Goal: Find specific page/section: Find specific page/section

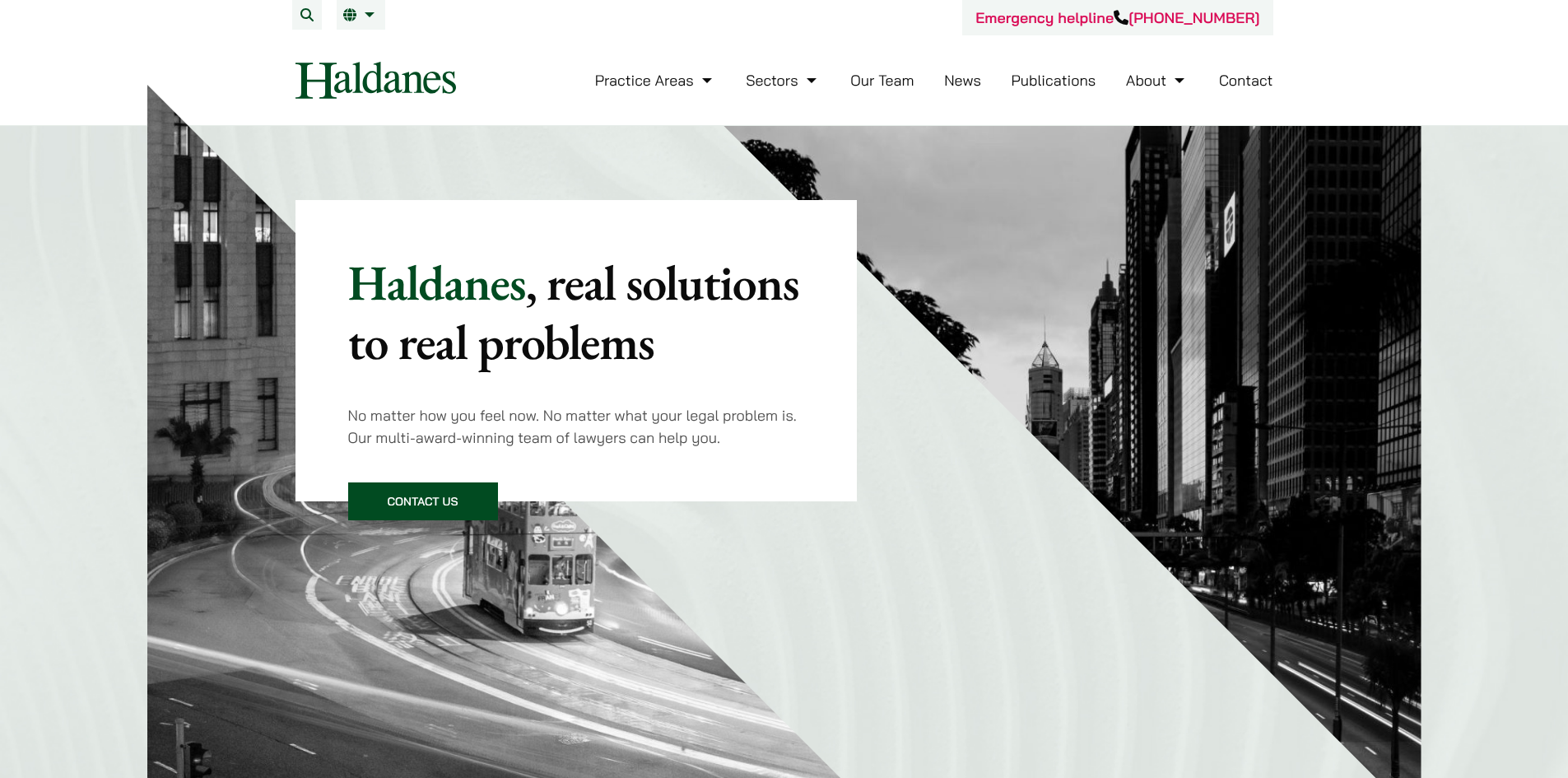
click at [867, 82] on link "Our Team" at bounding box center [881, 79] width 64 height 19
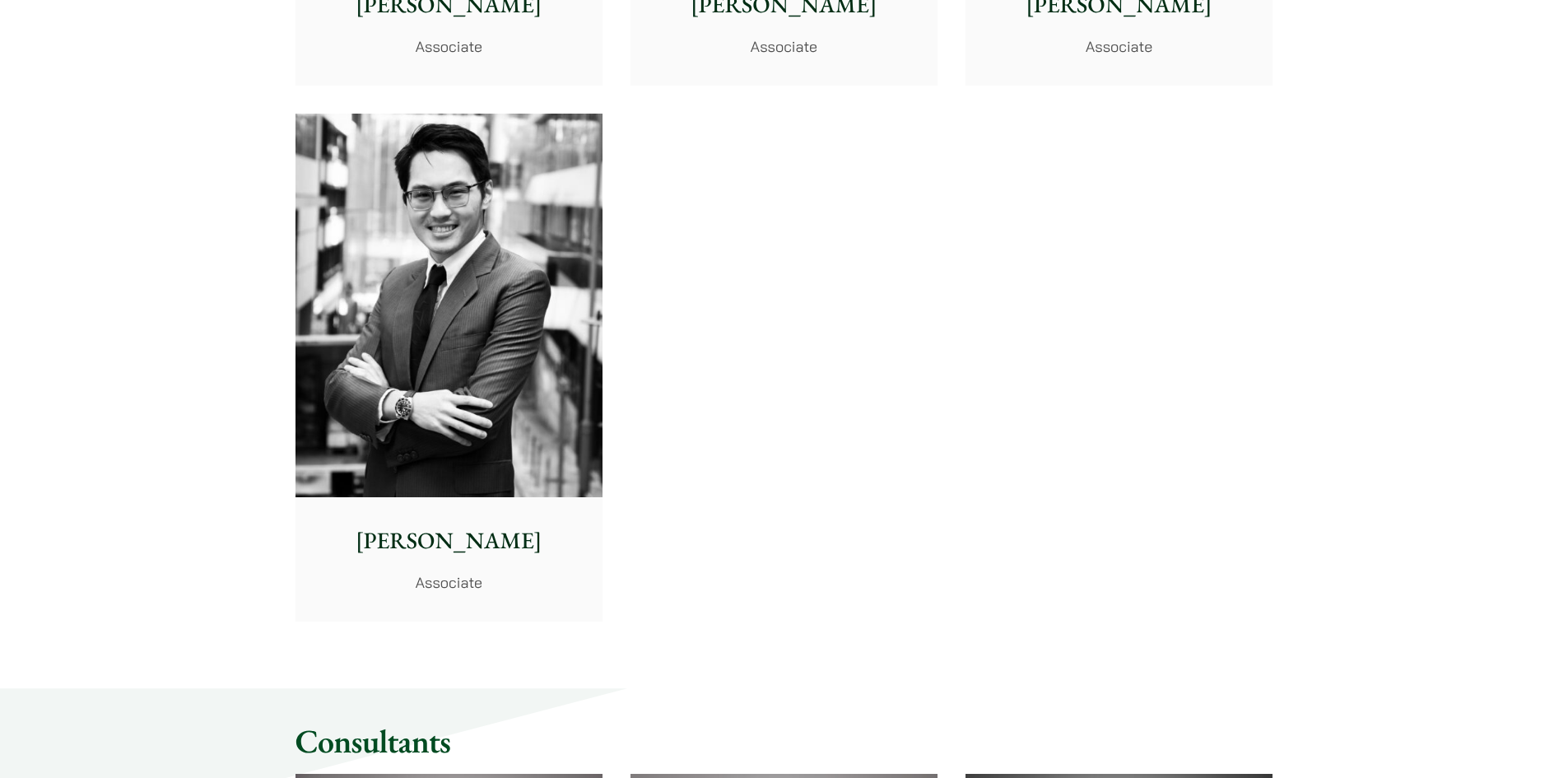
scroll to position [7080, 0]
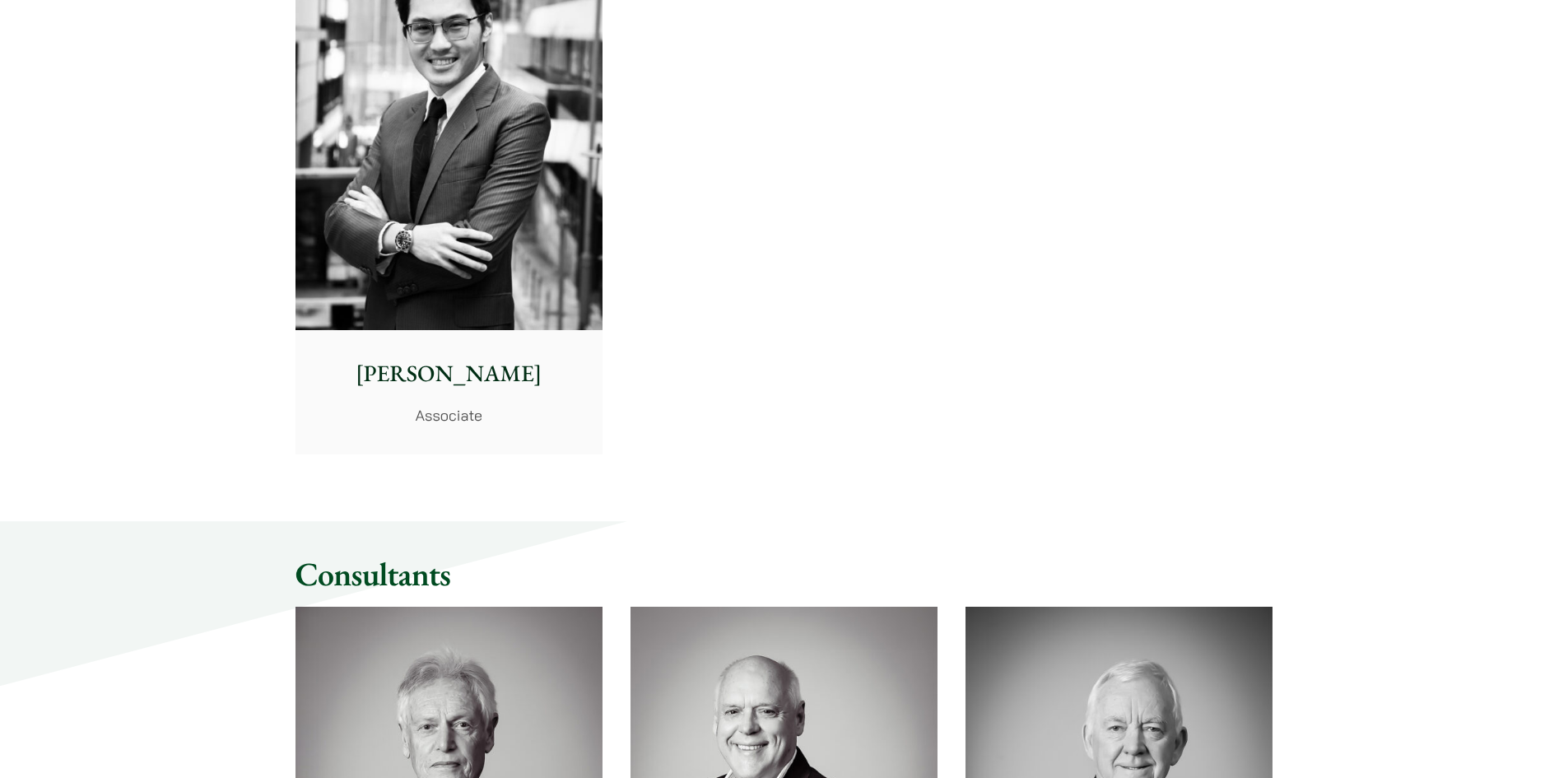
click at [531, 248] on img at bounding box center [448, 138] width 307 height 384
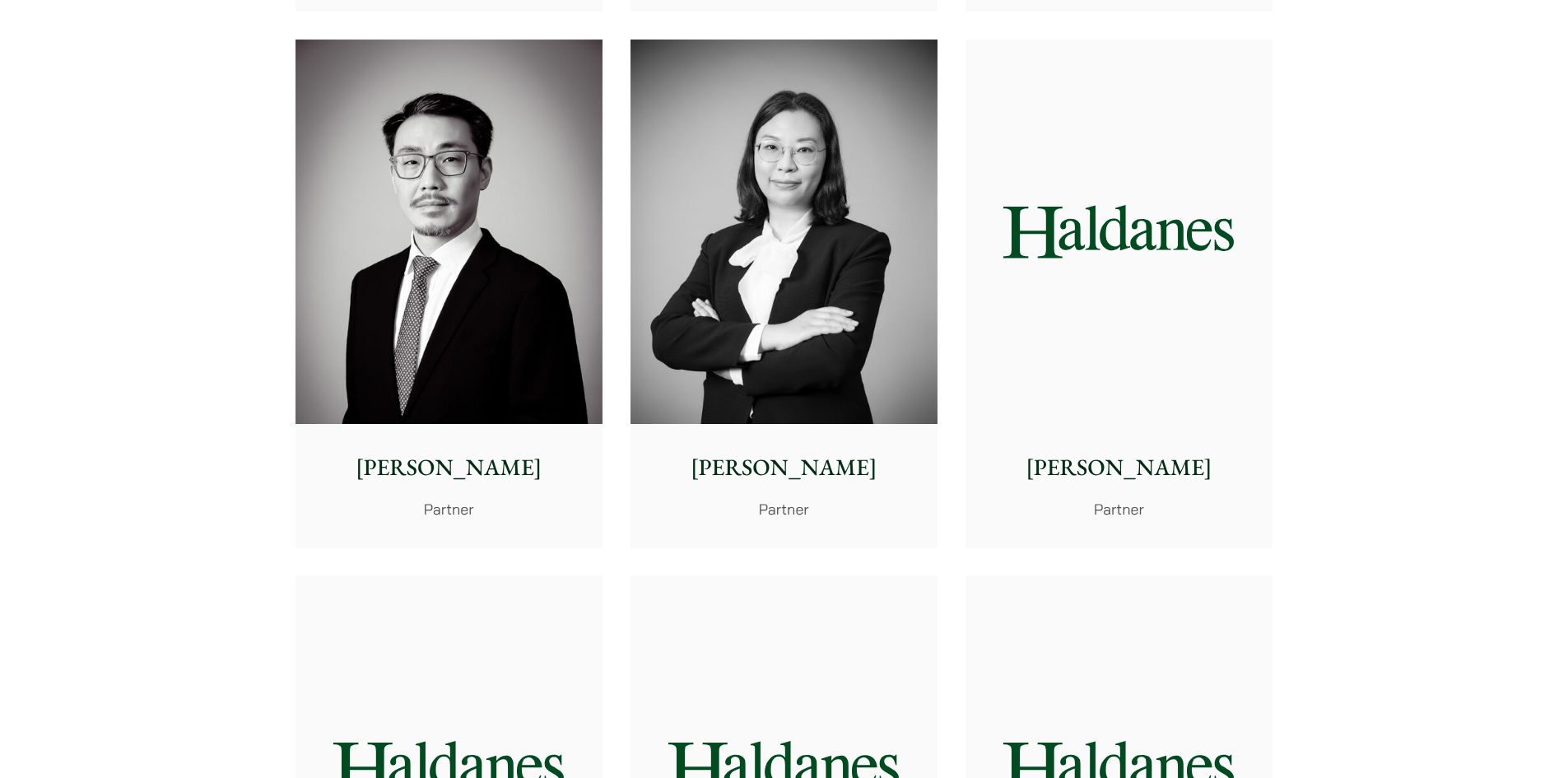
drag, startPoint x: 795, startPoint y: 415, endPoint x: 763, endPoint y: 81, distance: 335.5
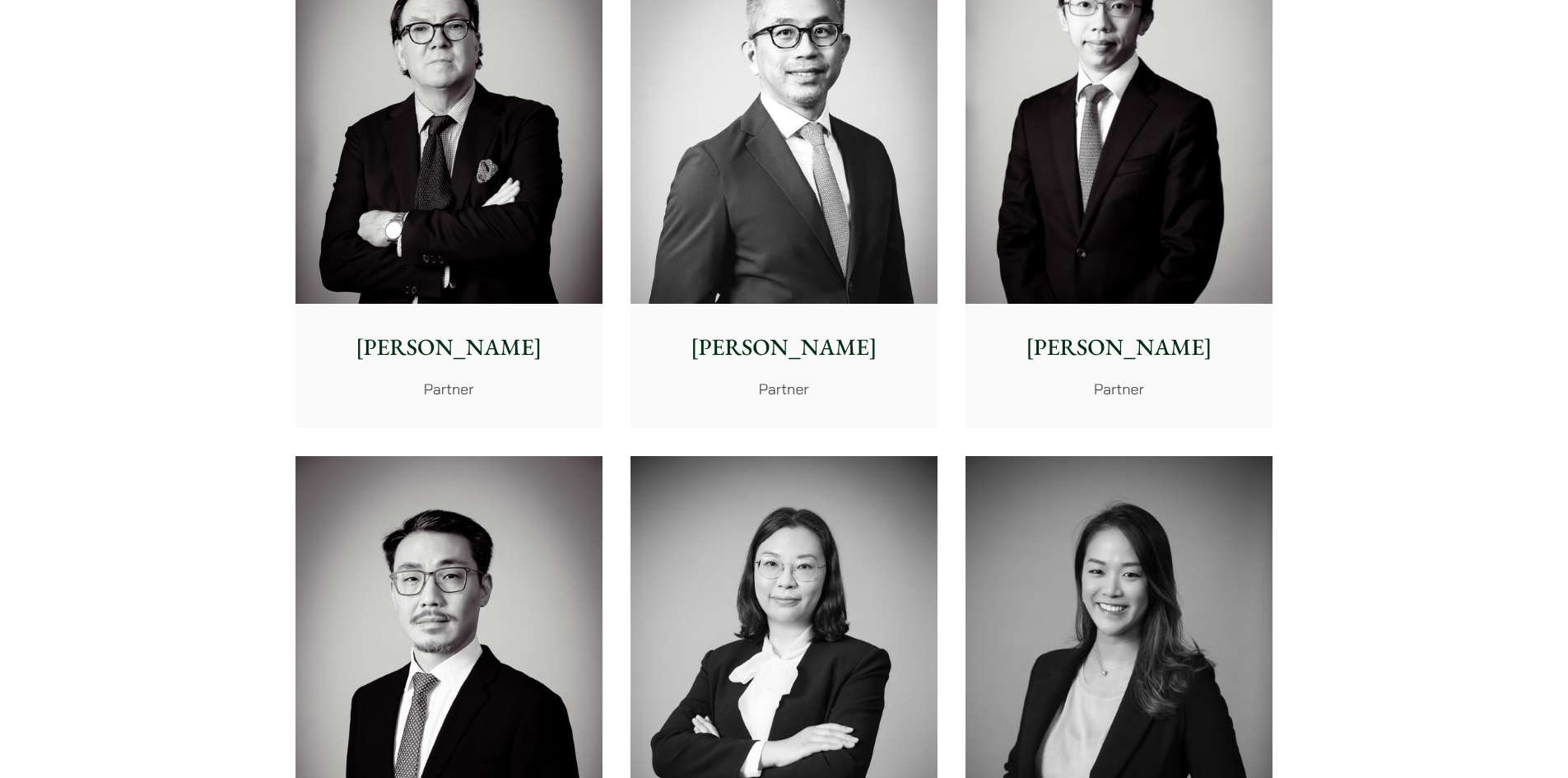
scroll to position [0, 0]
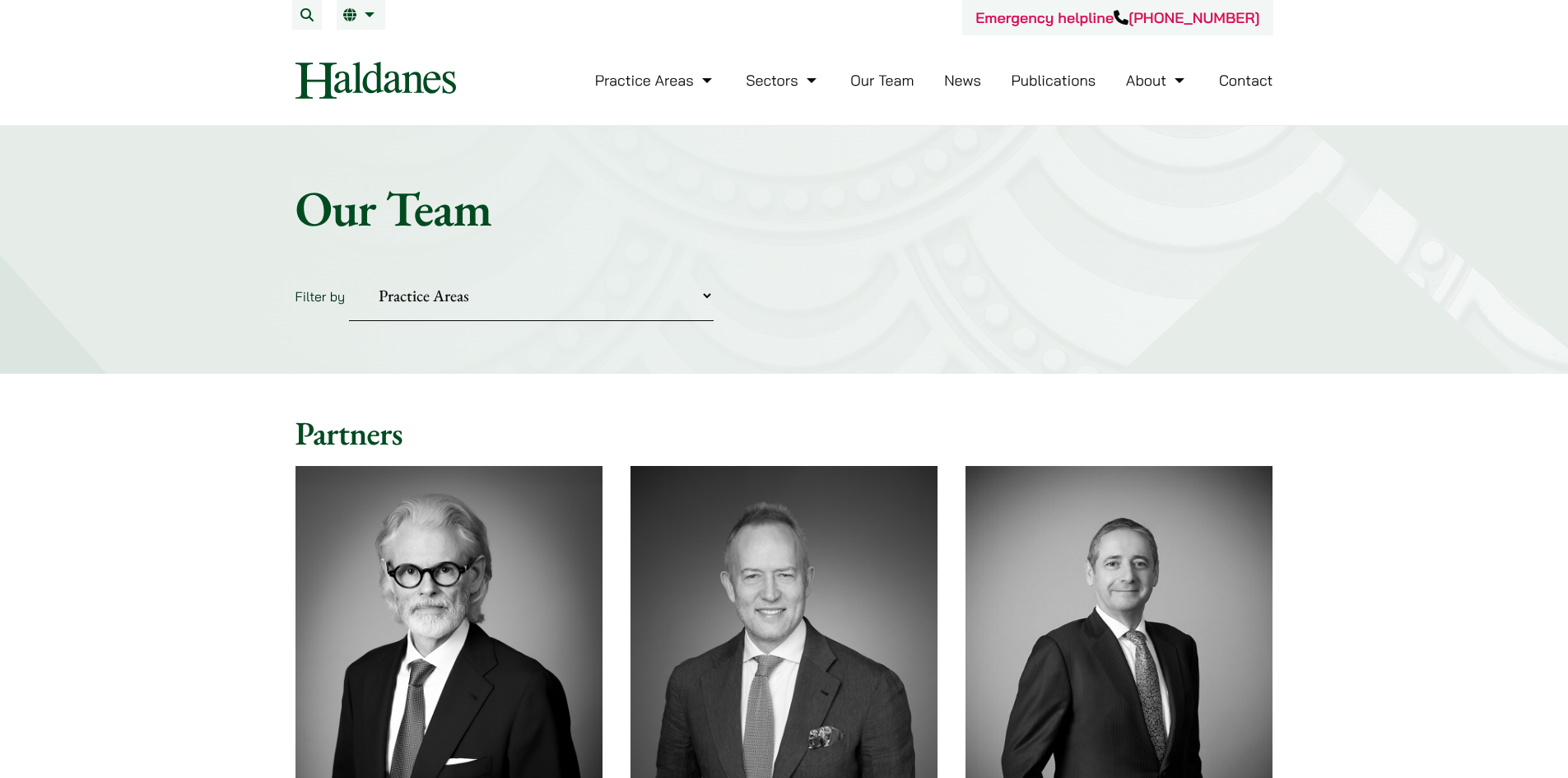
drag, startPoint x: 1384, startPoint y: 462, endPoint x: 1276, endPoint y: -71, distance: 543.8
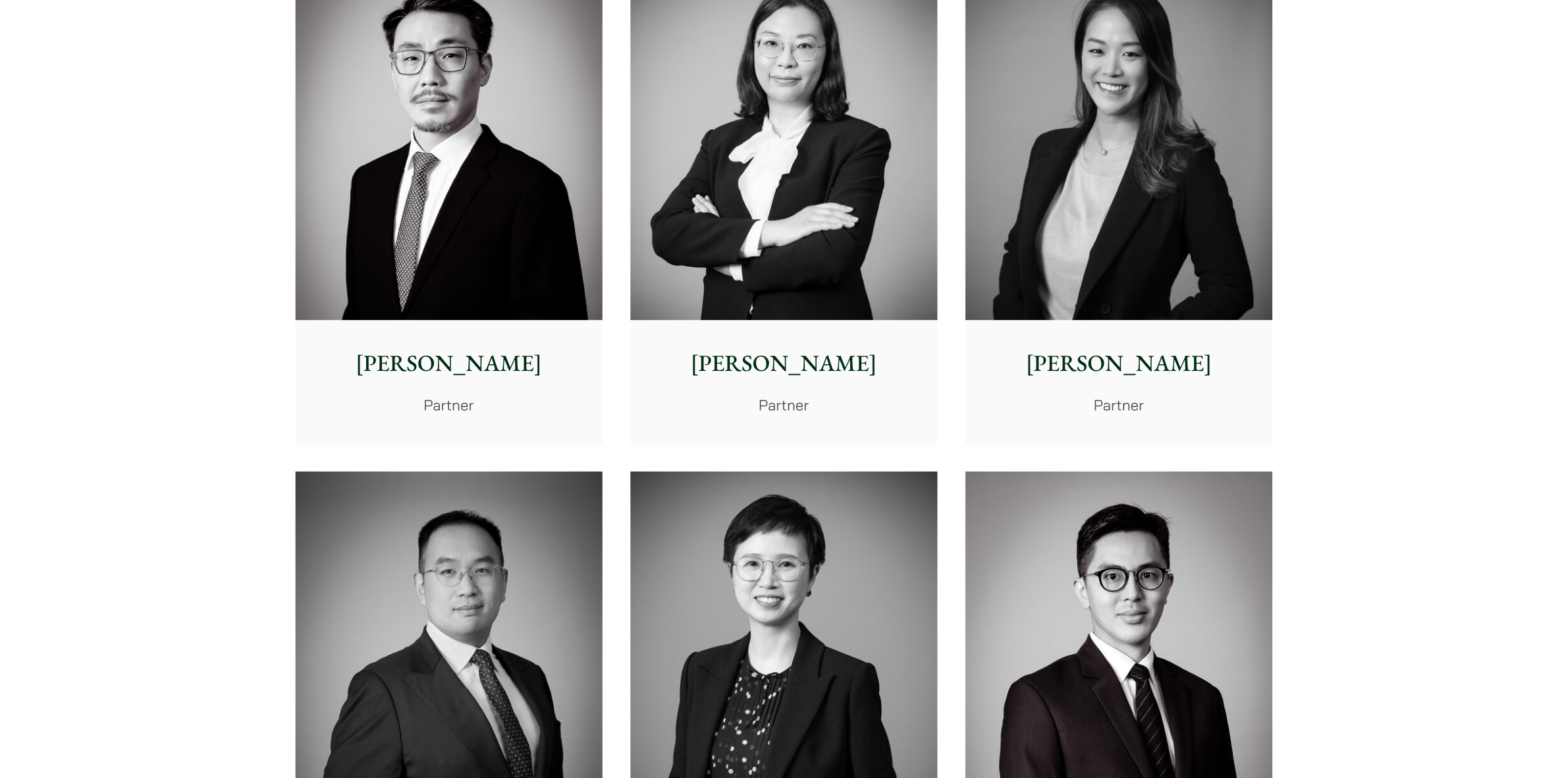
scroll to position [1976, 0]
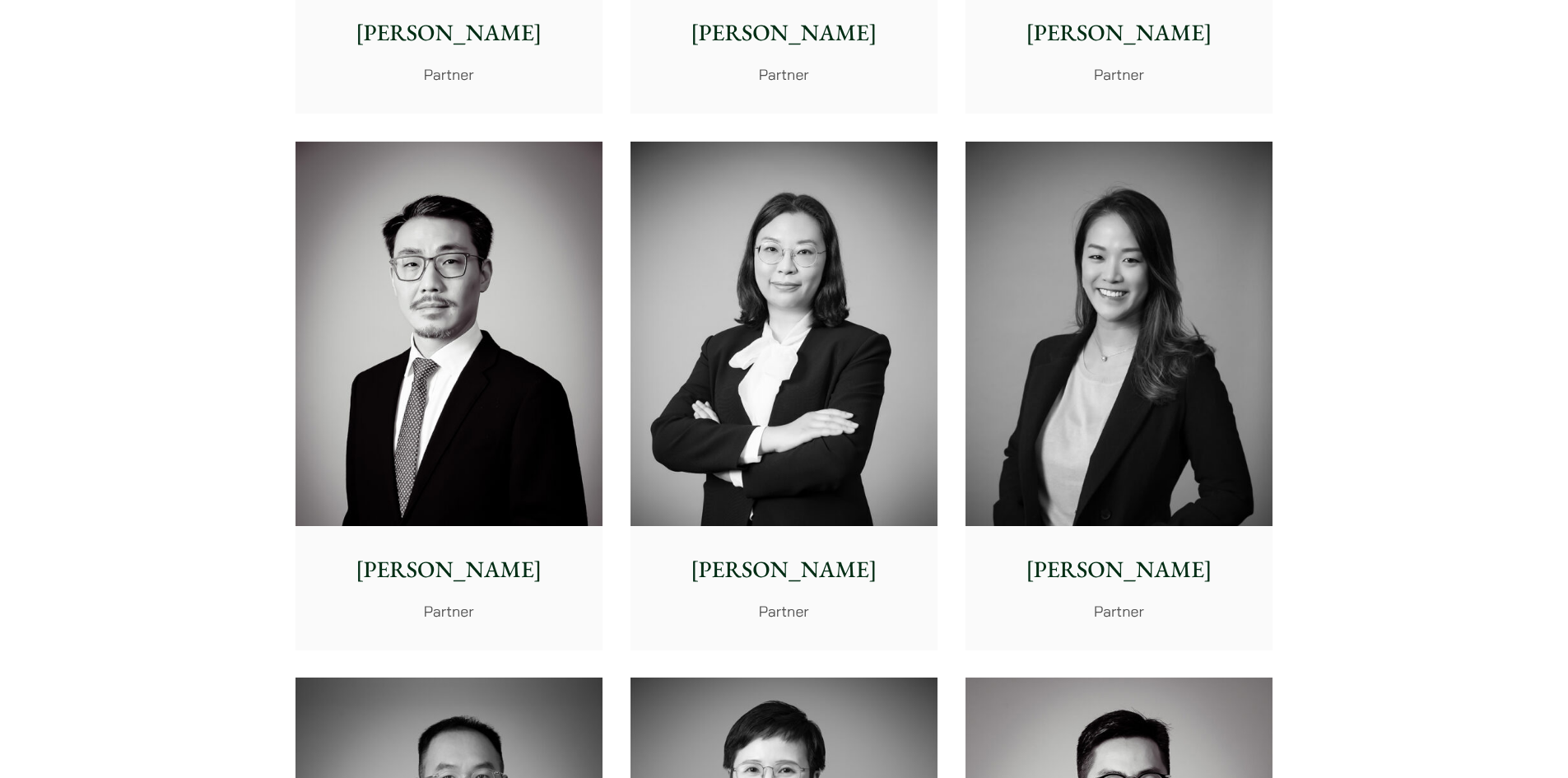
click at [1176, 281] on img at bounding box center [1119, 333] width 307 height 384
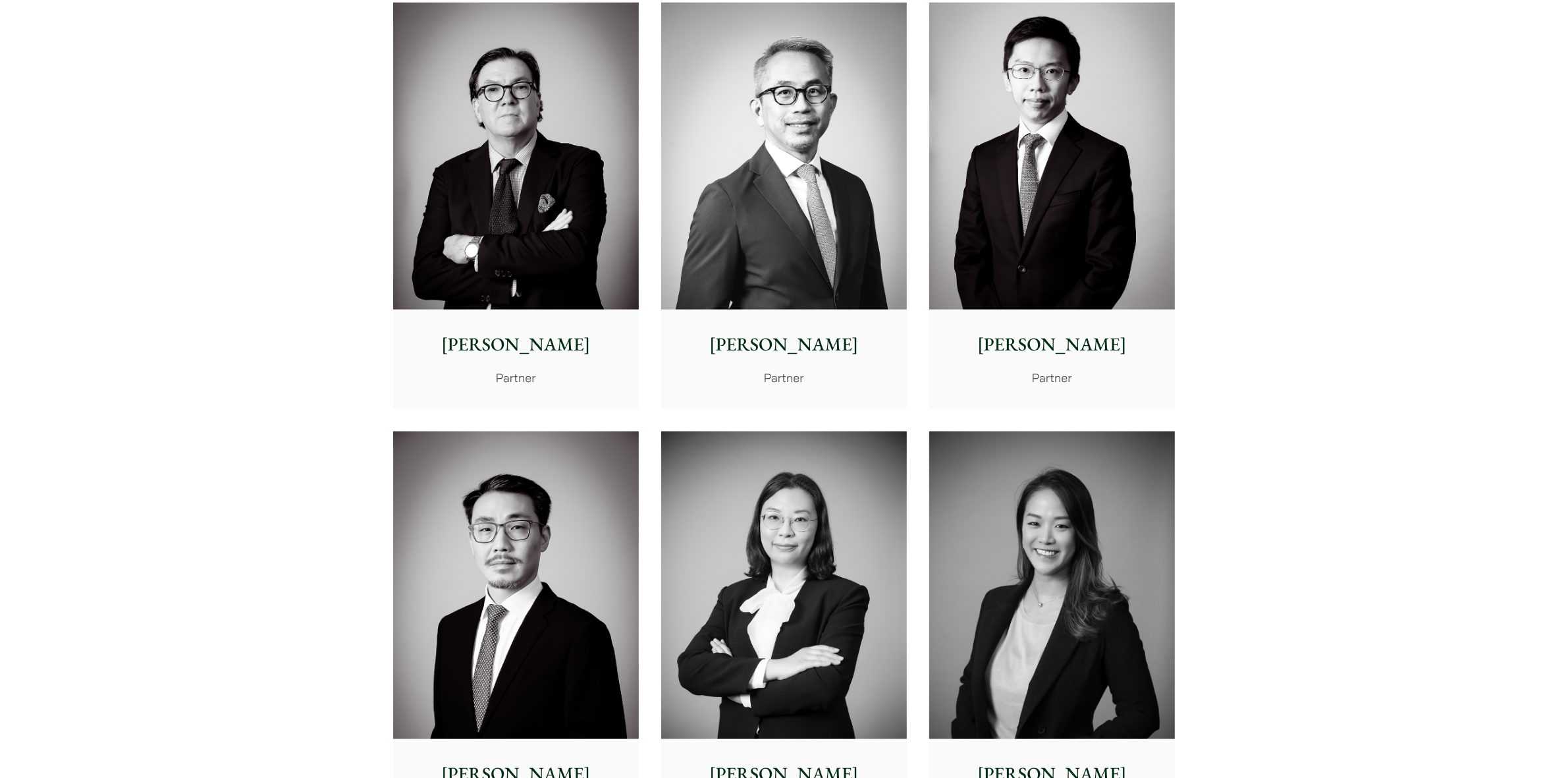
scroll to position [0, 0]
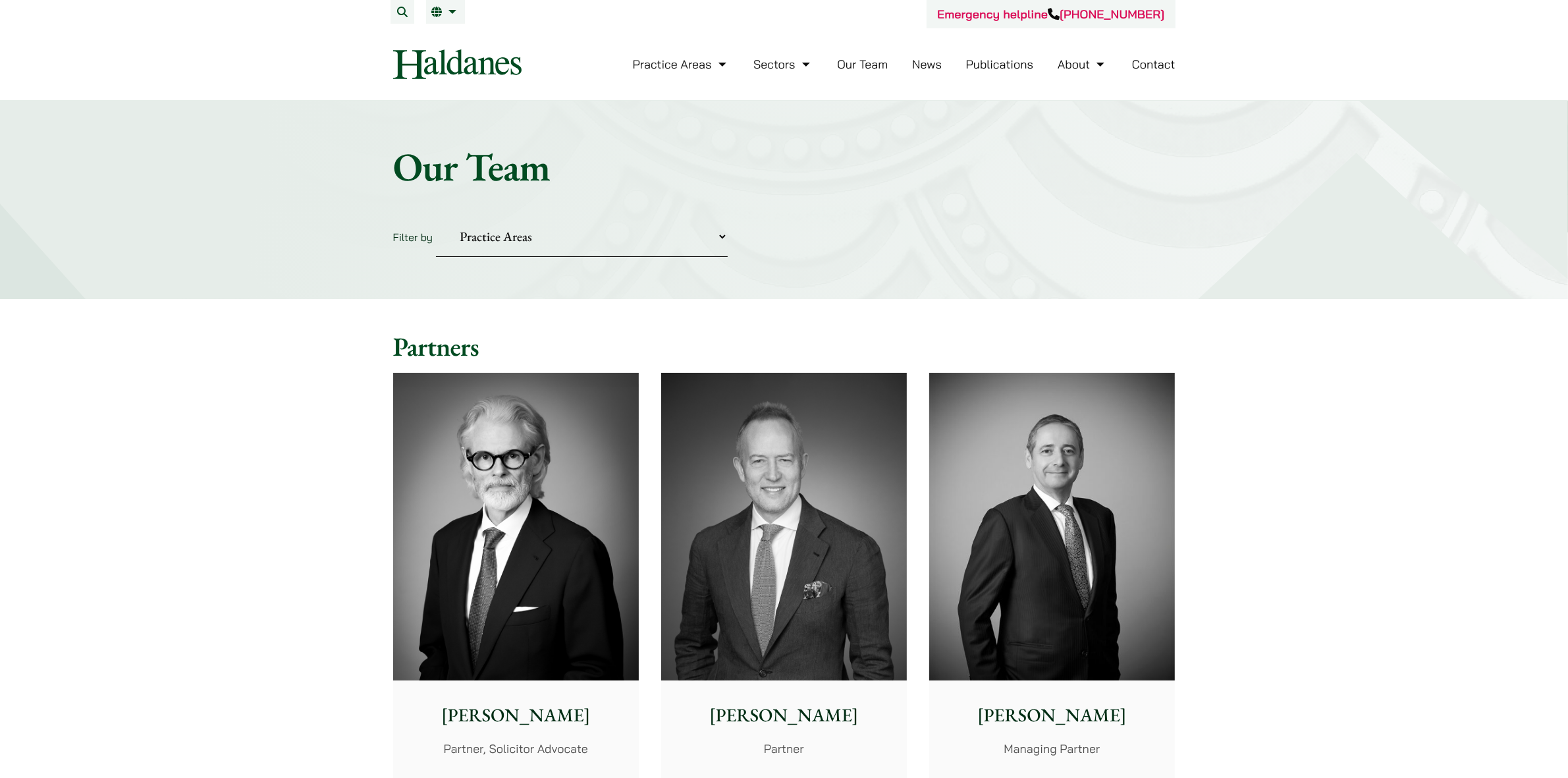
drag, startPoint x: 1319, startPoint y: 572, endPoint x: 1090, endPoint y: 79, distance: 543.6
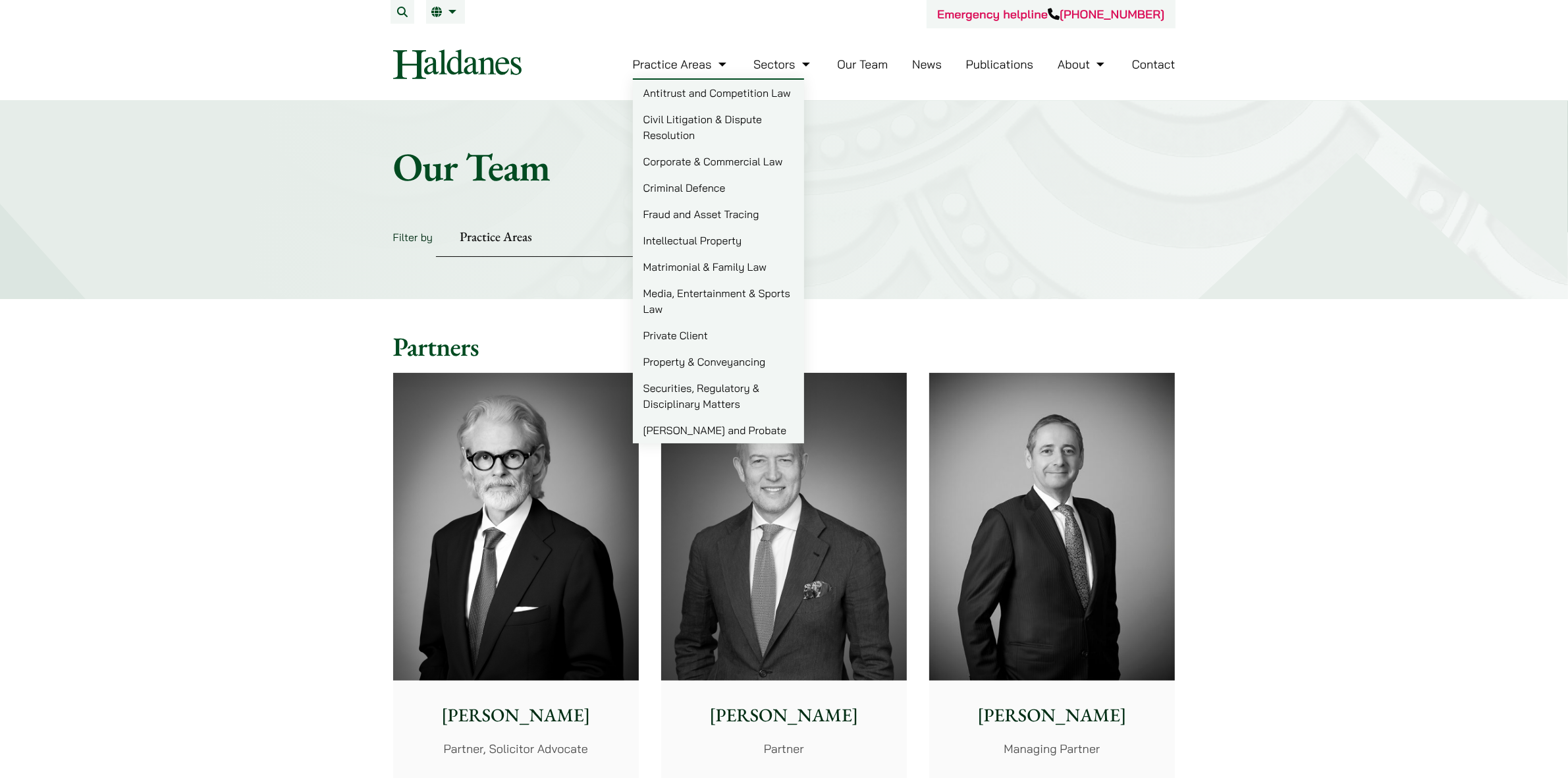
click at [695, 123] on link "Civil Litigation & Dispute Resolution" at bounding box center [718, 127] width 171 height 42
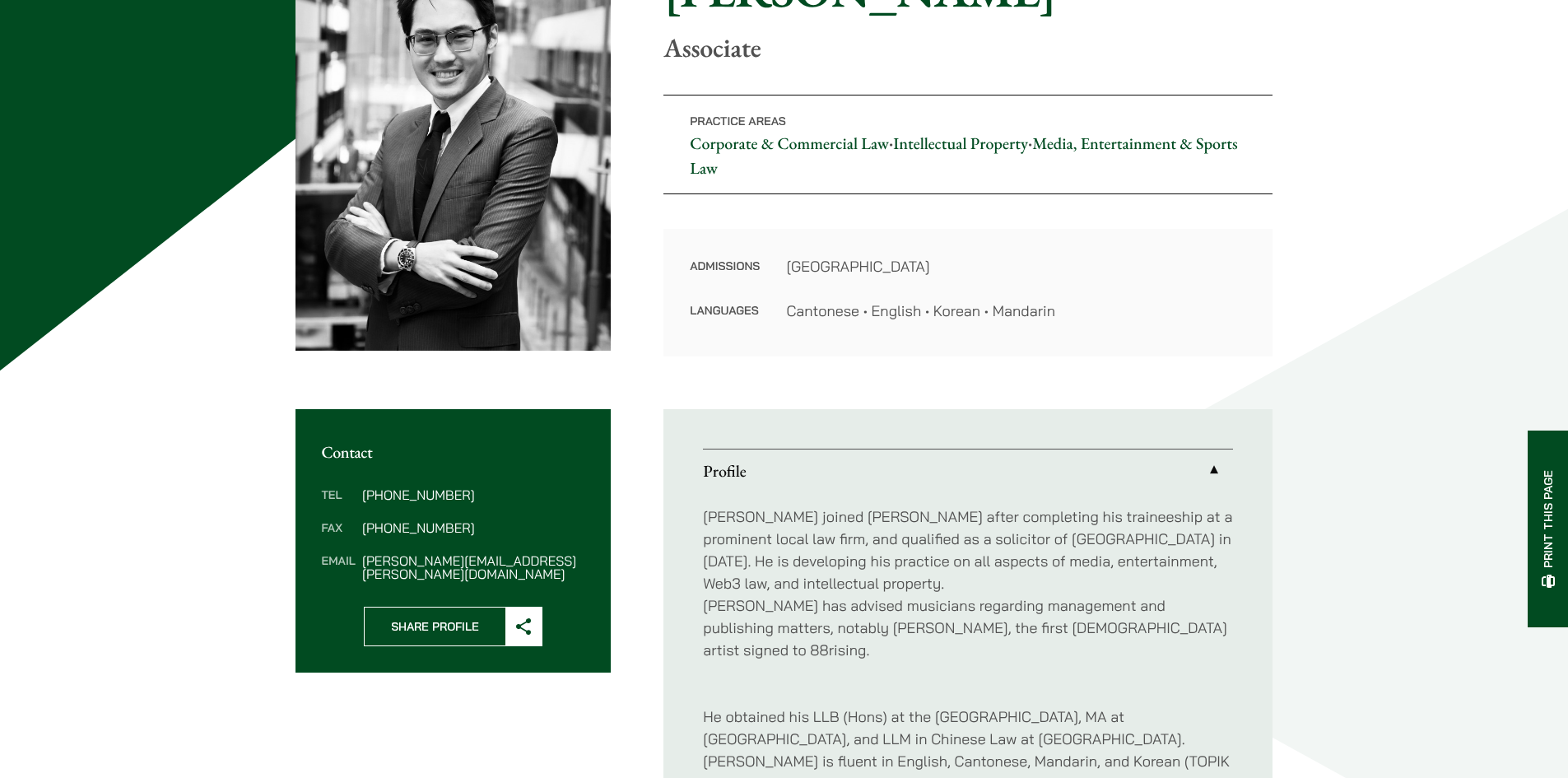
scroll to position [247, 0]
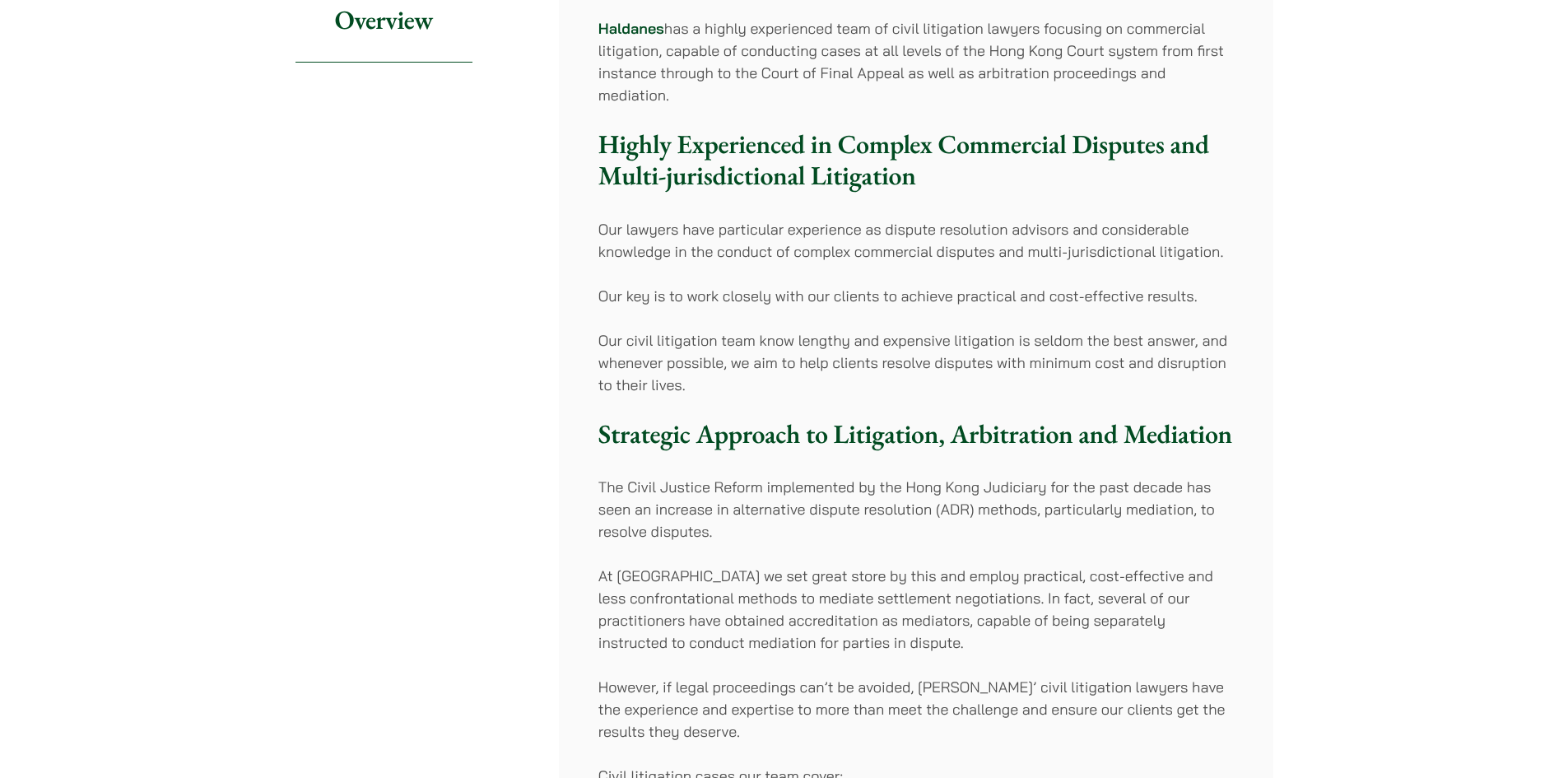
drag, startPoint x: 1010, startPoint y: 444, endPoint x: 1015, endPoint y: 483, distance: 39.3
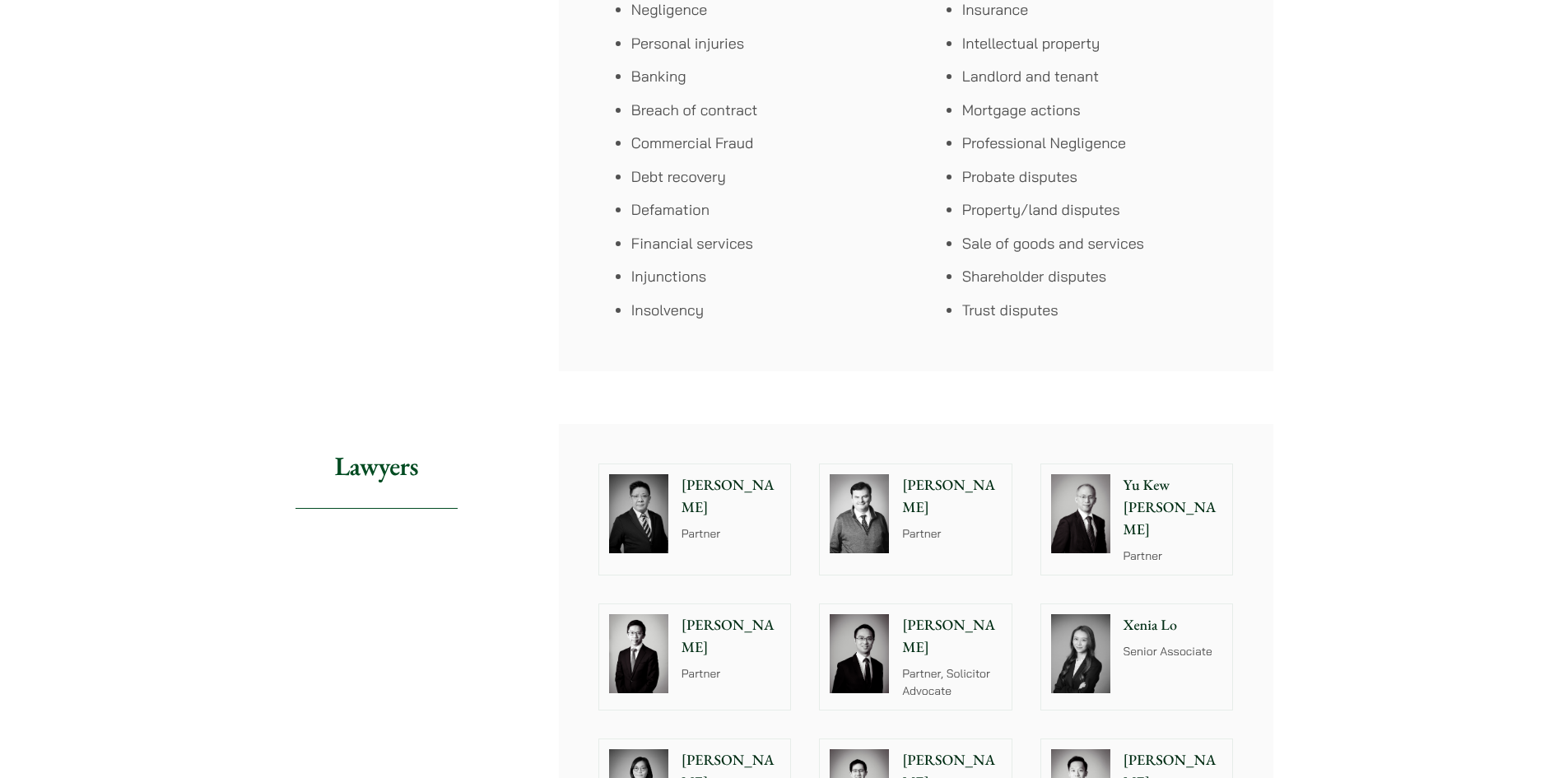
drag, startPoint x: 1219, startPoint y: 325, endPoint x: 1221, endPoint y: 370, distance: 45.0
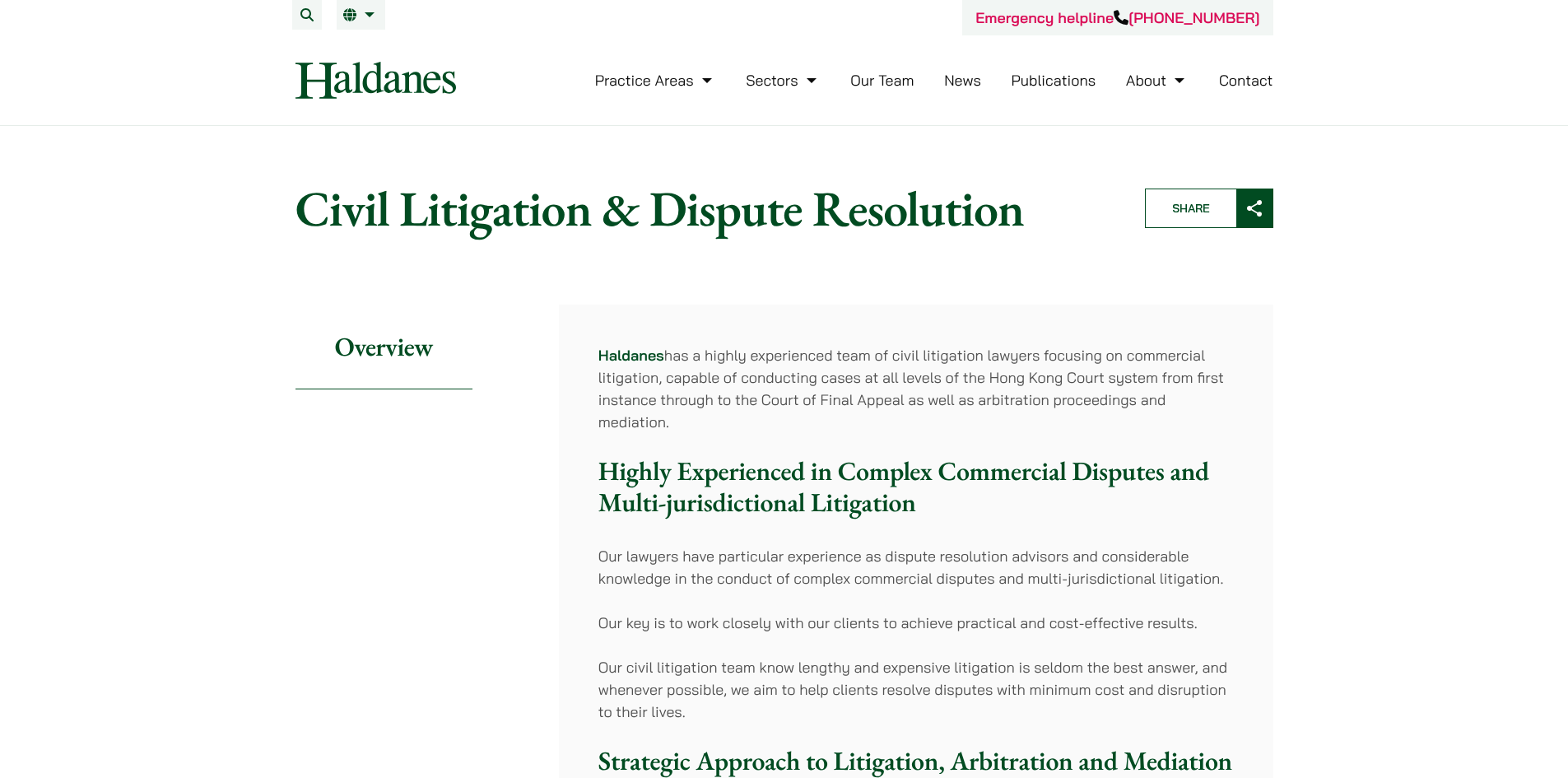
drag, startPoint x: 1260, startPoint y: 444, endPoint x: 1257, endPoint y: 104, distance: 340.0
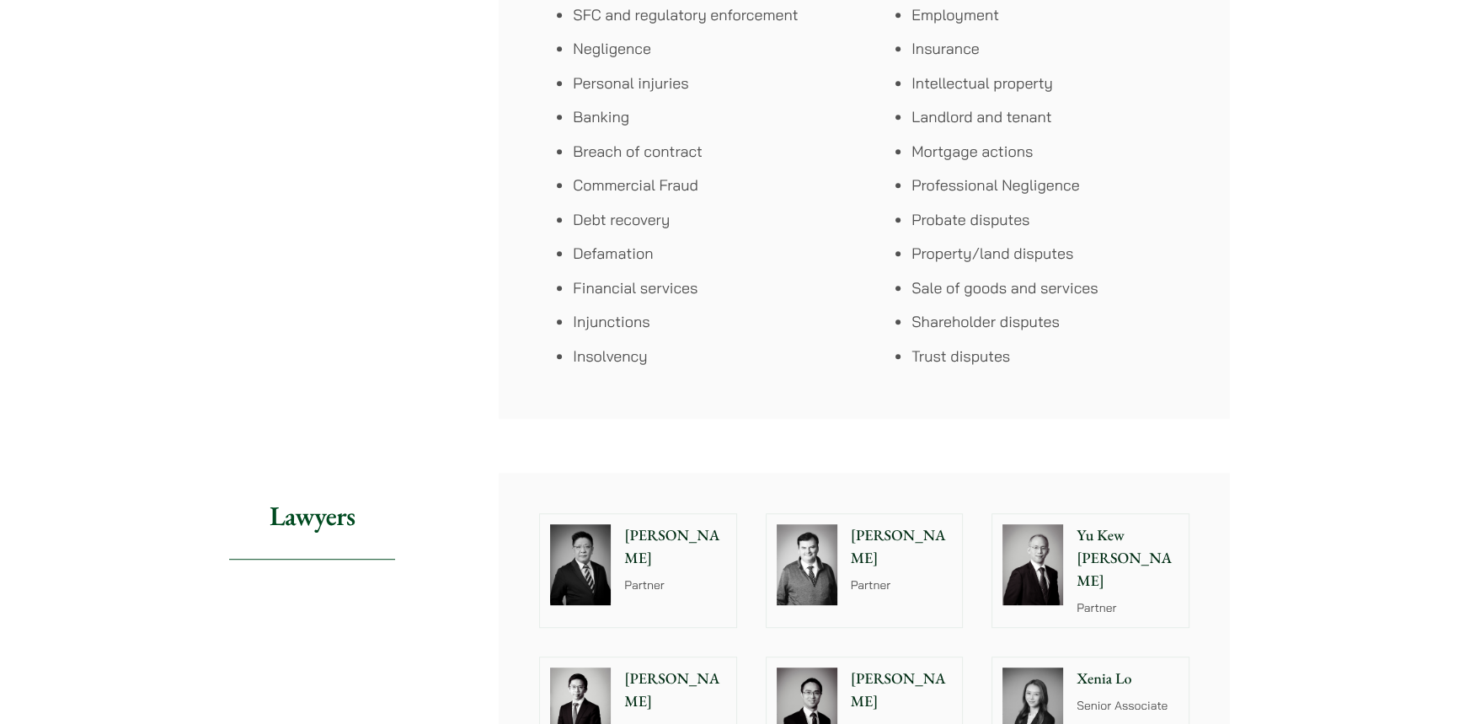
drag, startPoint x: 1087, startPoint y: 533, endPoint x: 1026, endPoint y: 678, distance: 157.1
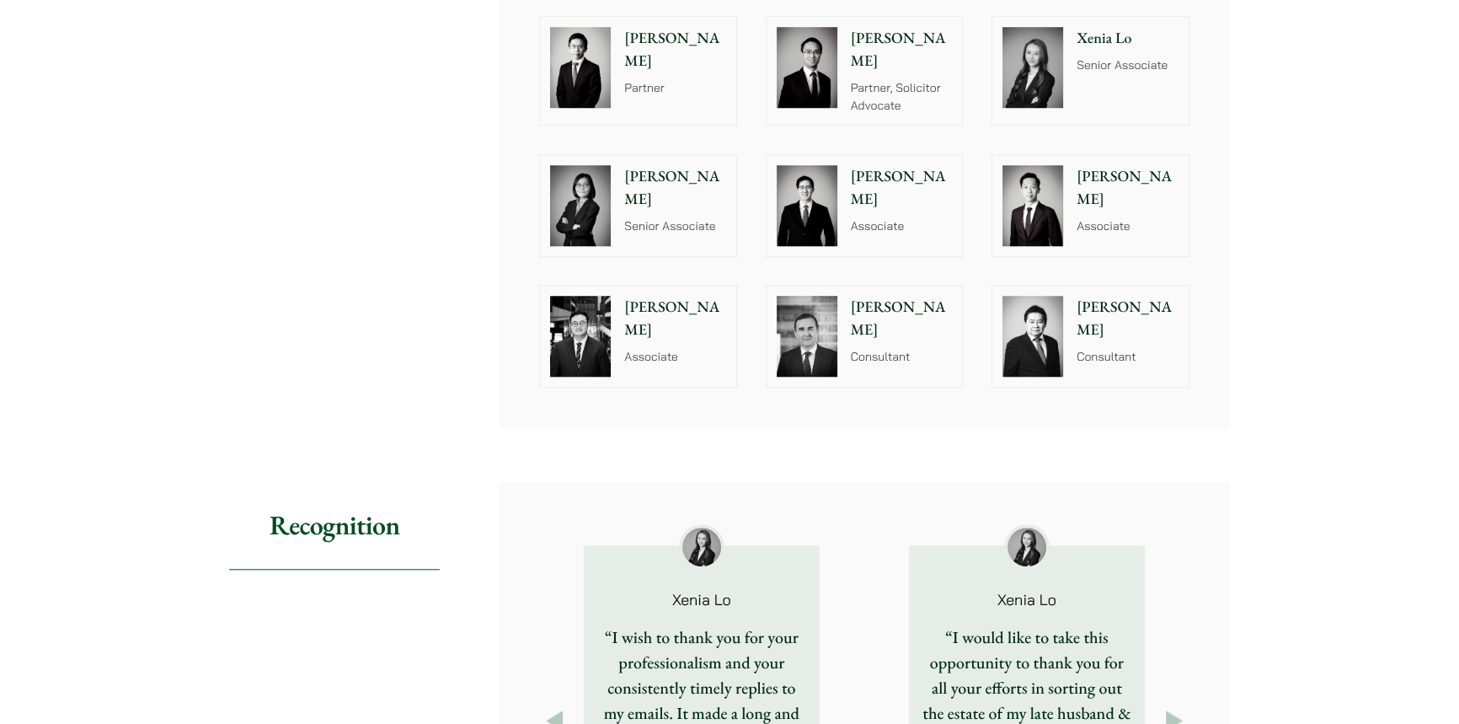
scroll to position [1505, 0]
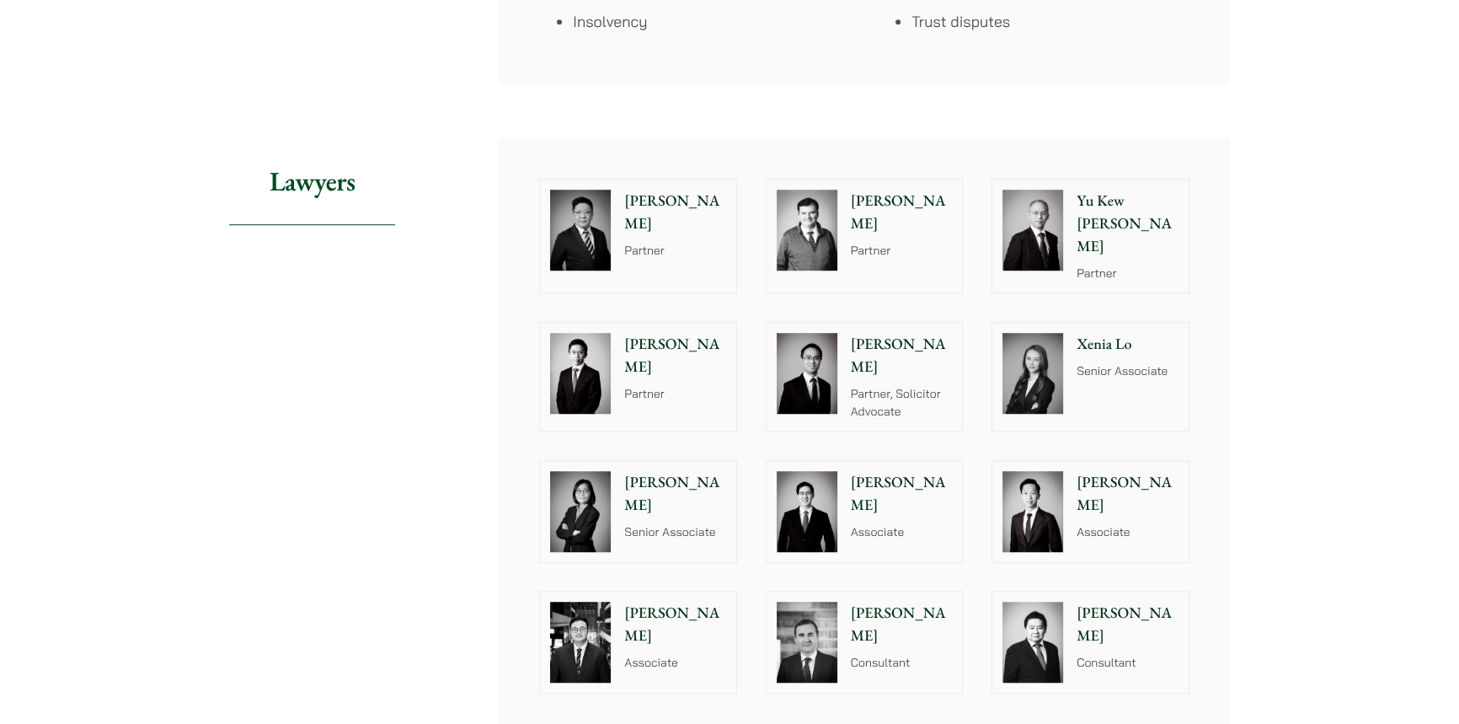
click at [670, 339] on p "Henry Ma" at bounding box center [675, 355] width 102 height 45
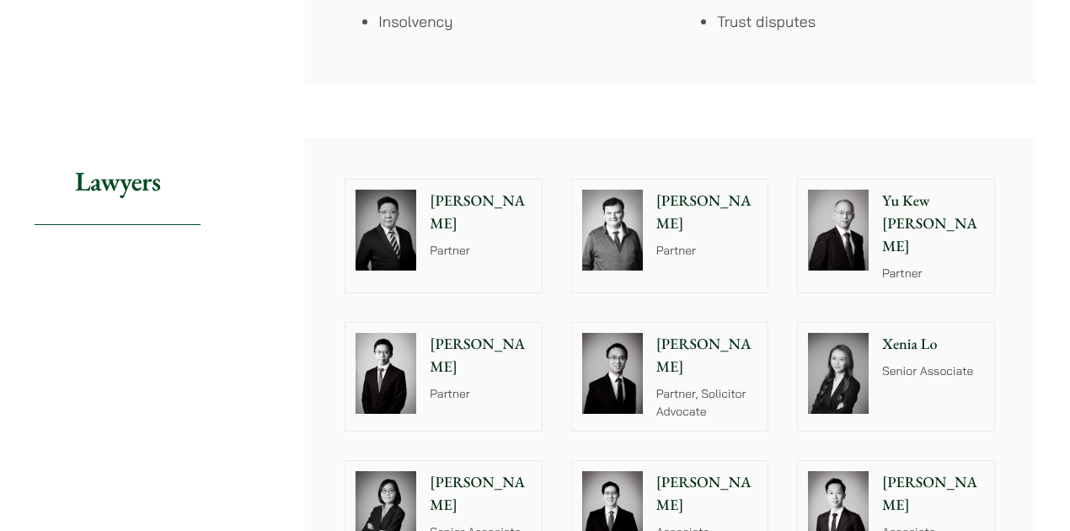
click at [885, 337] on p "Xenia Lo" at bounding box center [933, 344] width 102 height 23
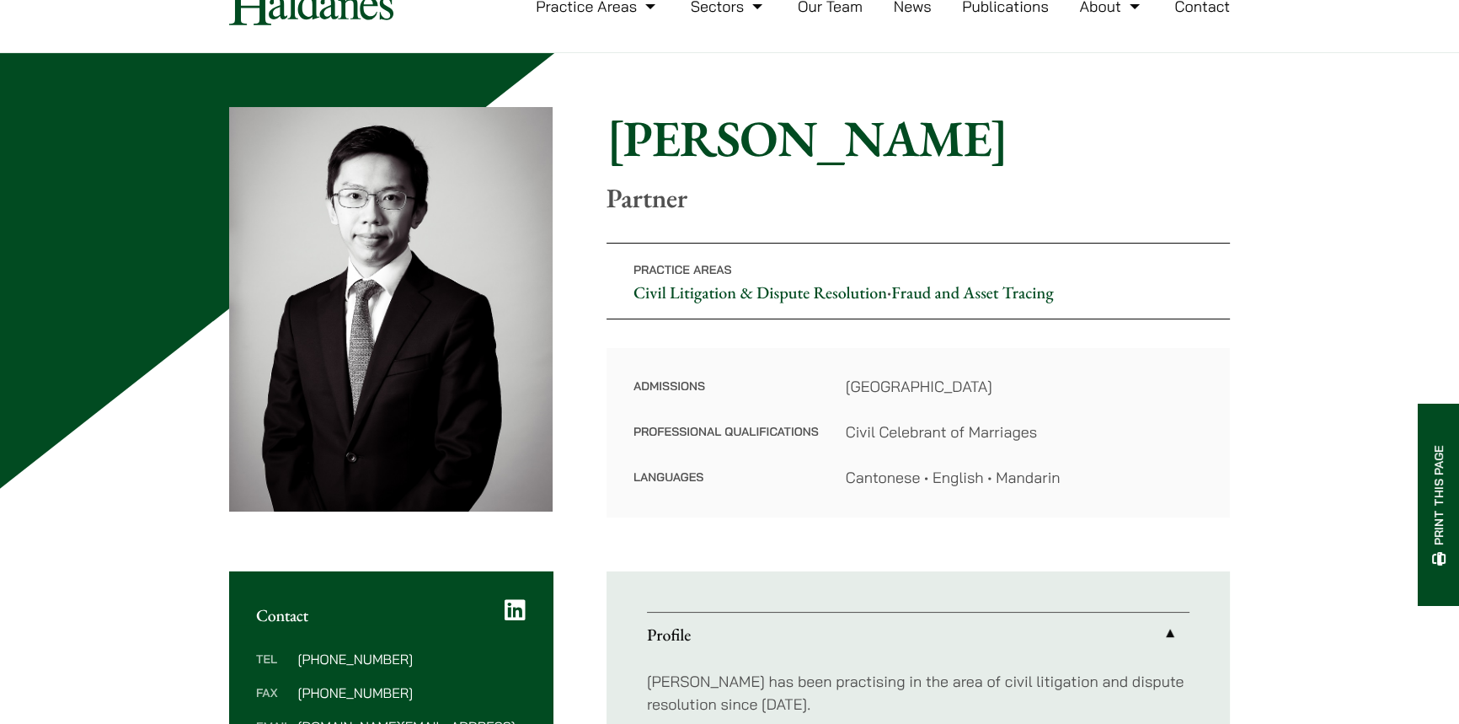
scroll to position [459, 0]
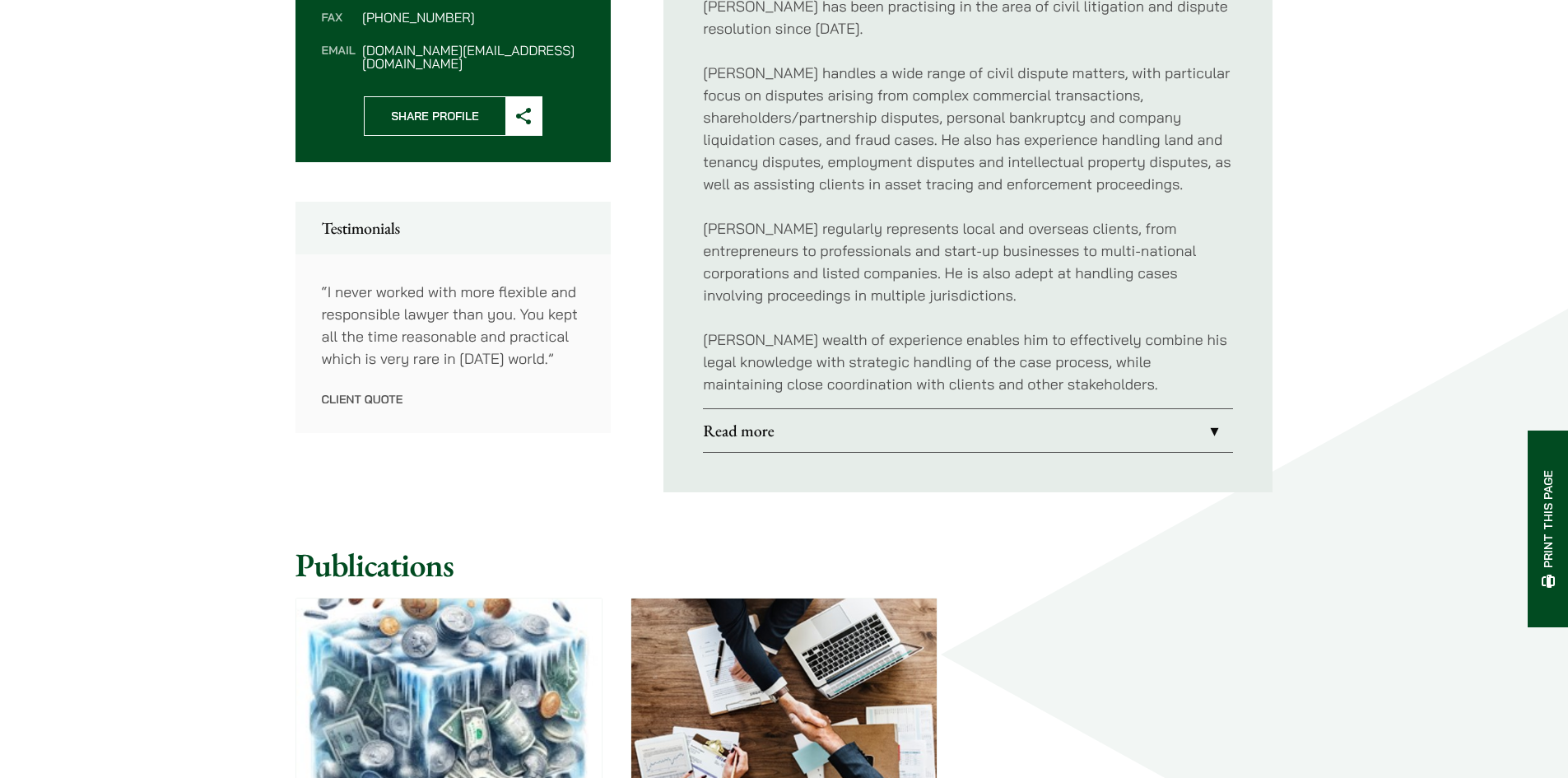
drag, startPoint x: 1101, startPoint y: 326, endPoint x: 1081, endPoint y: 464, distance: 139.4
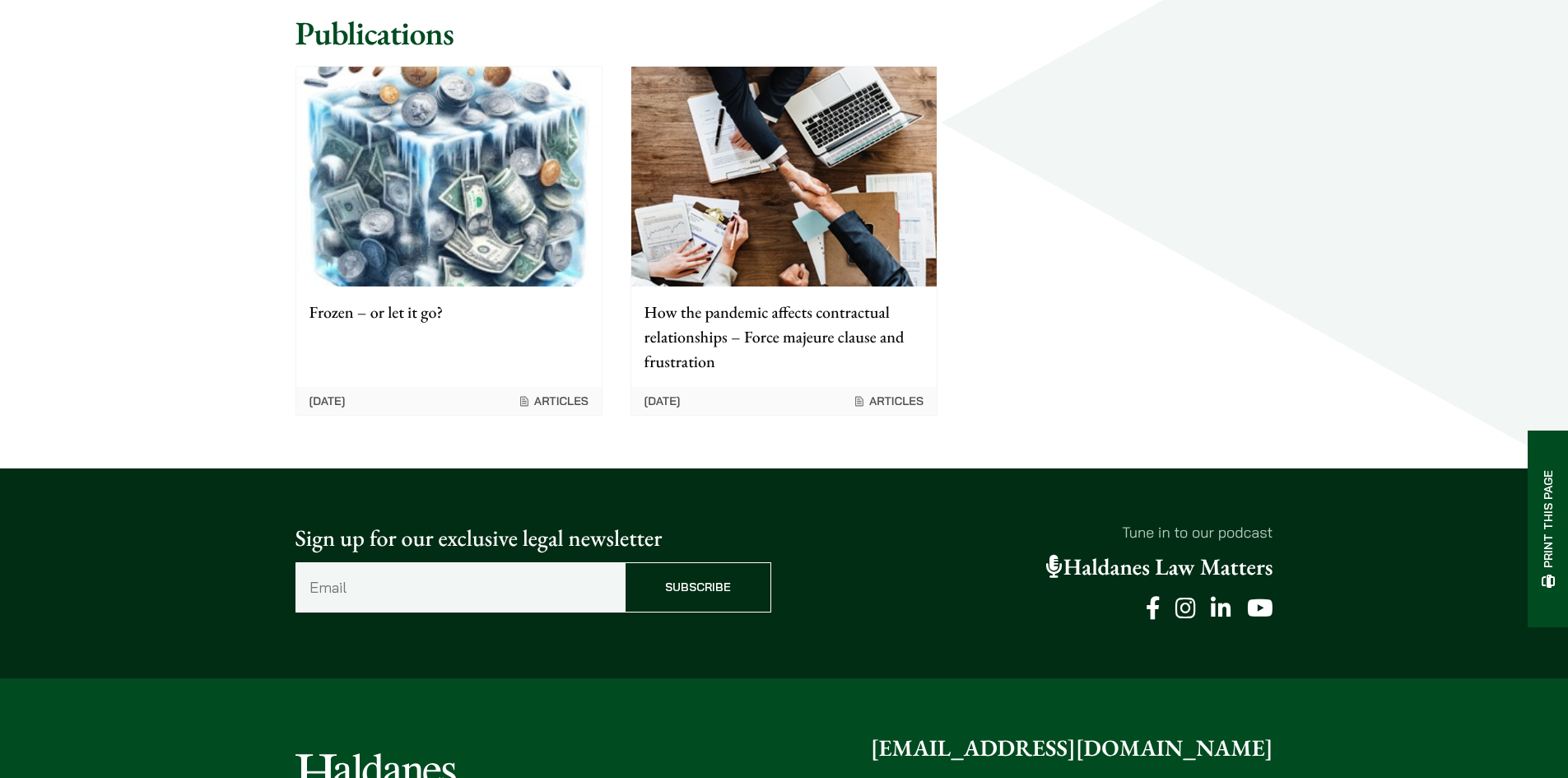
scroll to position [1530, 0]
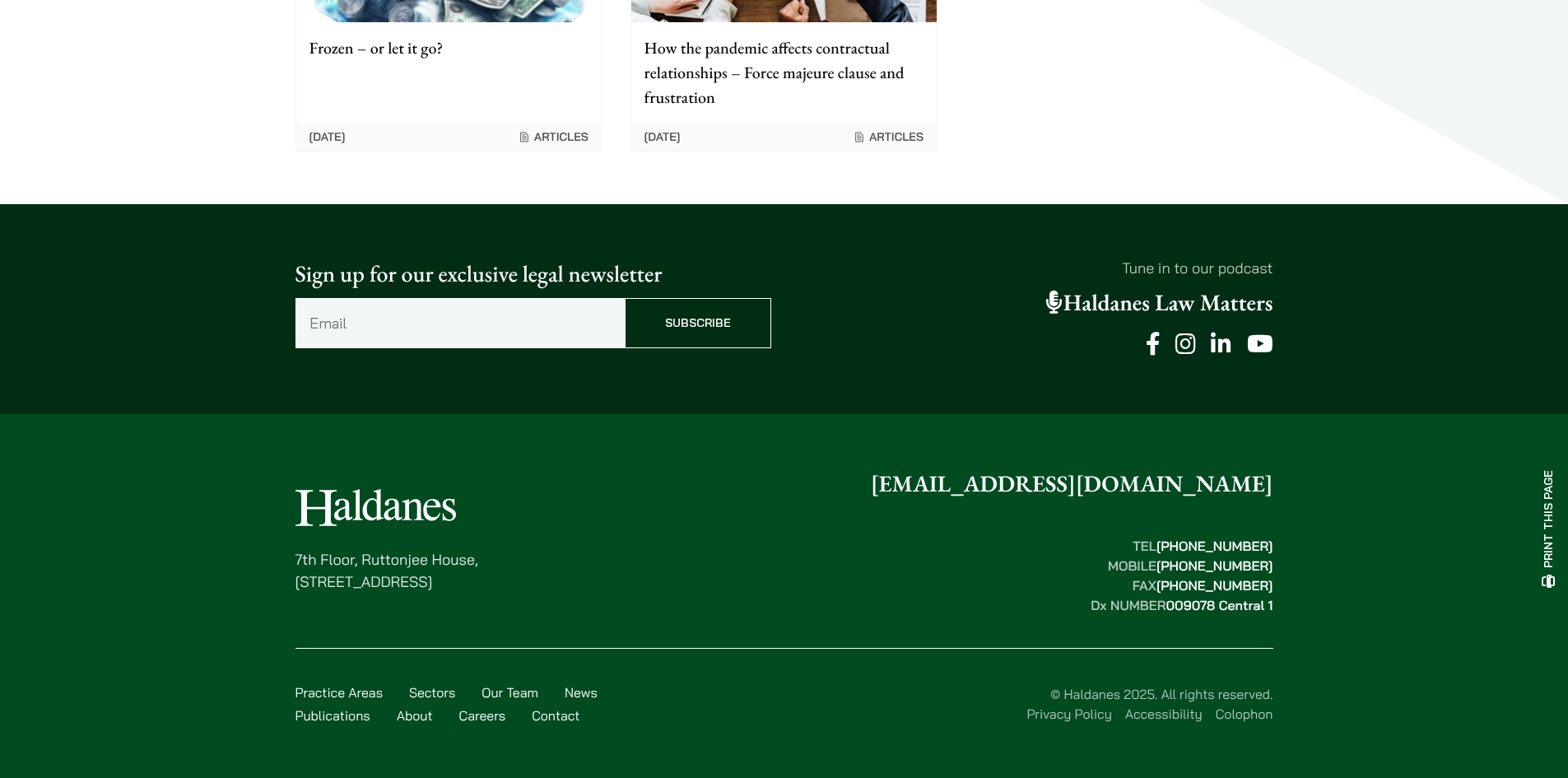
drag, startPoint x: 1081, startPoint y: 586, endPoint x: 1095, endPoint y: 721, distance: 135.7
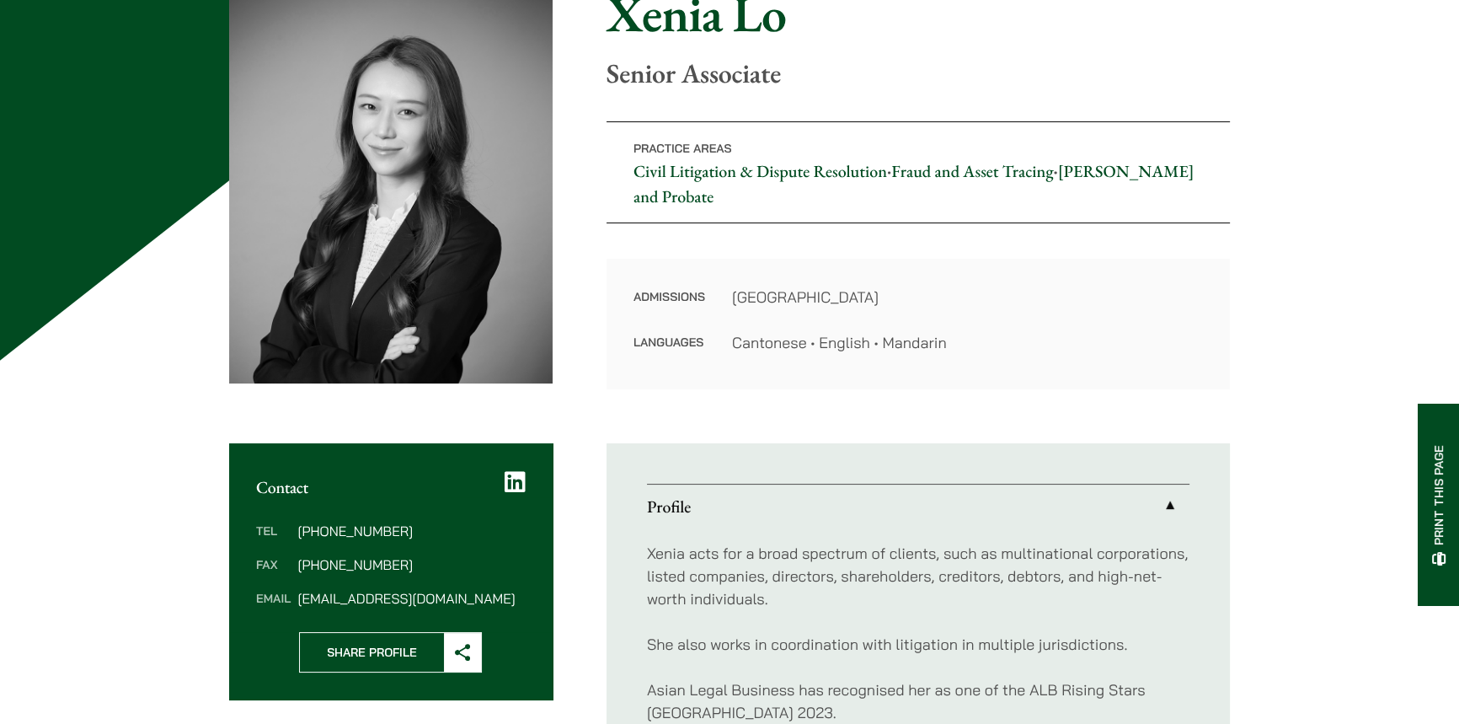
scroll to position [362, 0]
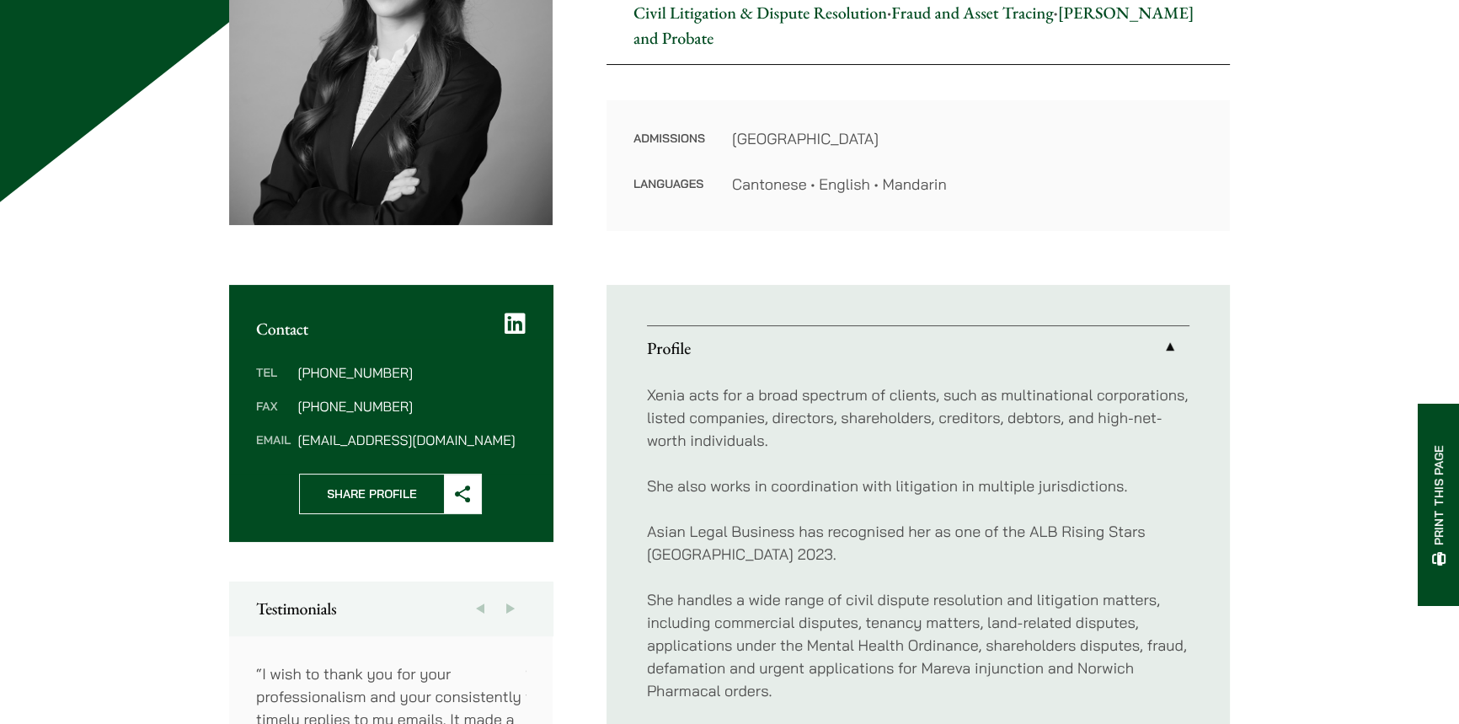
drag, startPoint x: 906, startPoint y: 366, endPoint x: 870, endPoint y: 351, distance: 38.9
click at [870, 351] on link "Profile" at bounding box center [918, 348] width 542 height 44
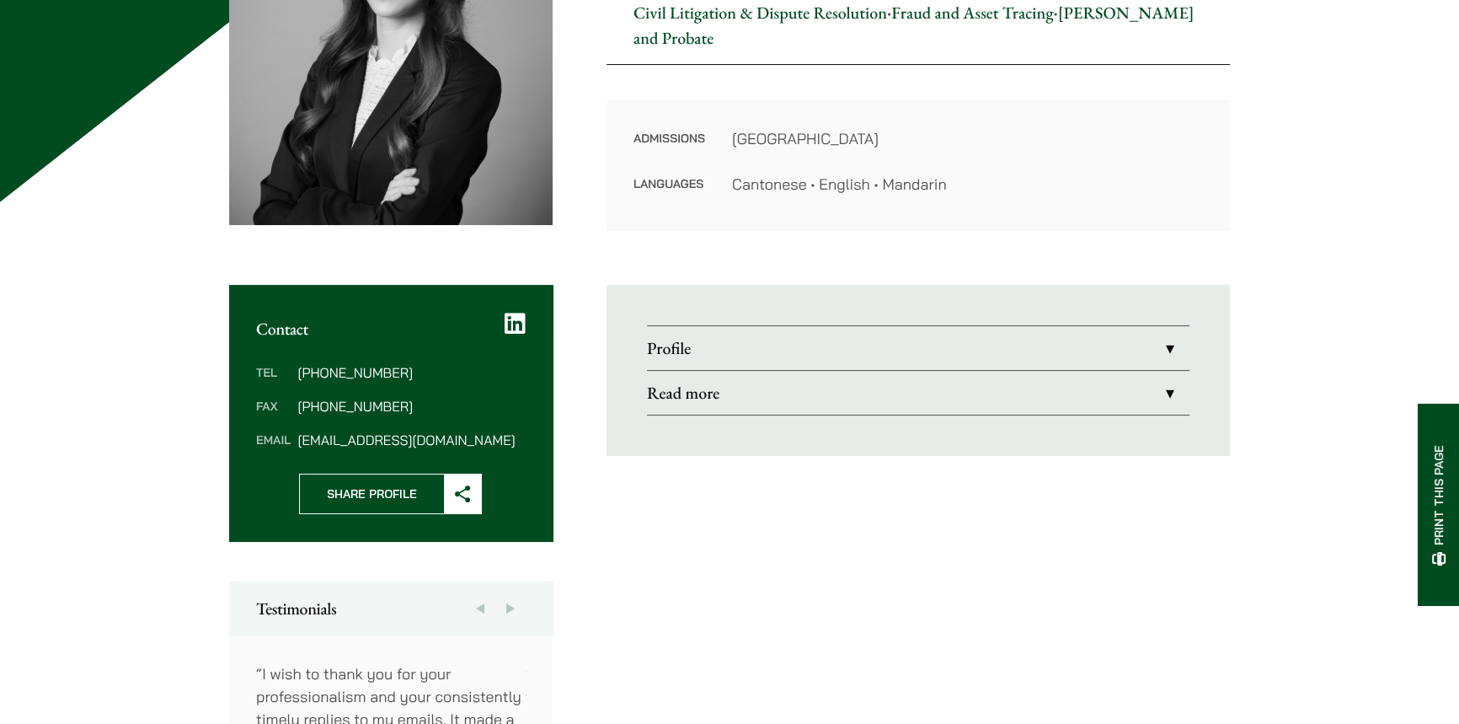
click at [870, 348] on link "Profile" at bounding box center [918, 348] width 542 height 44
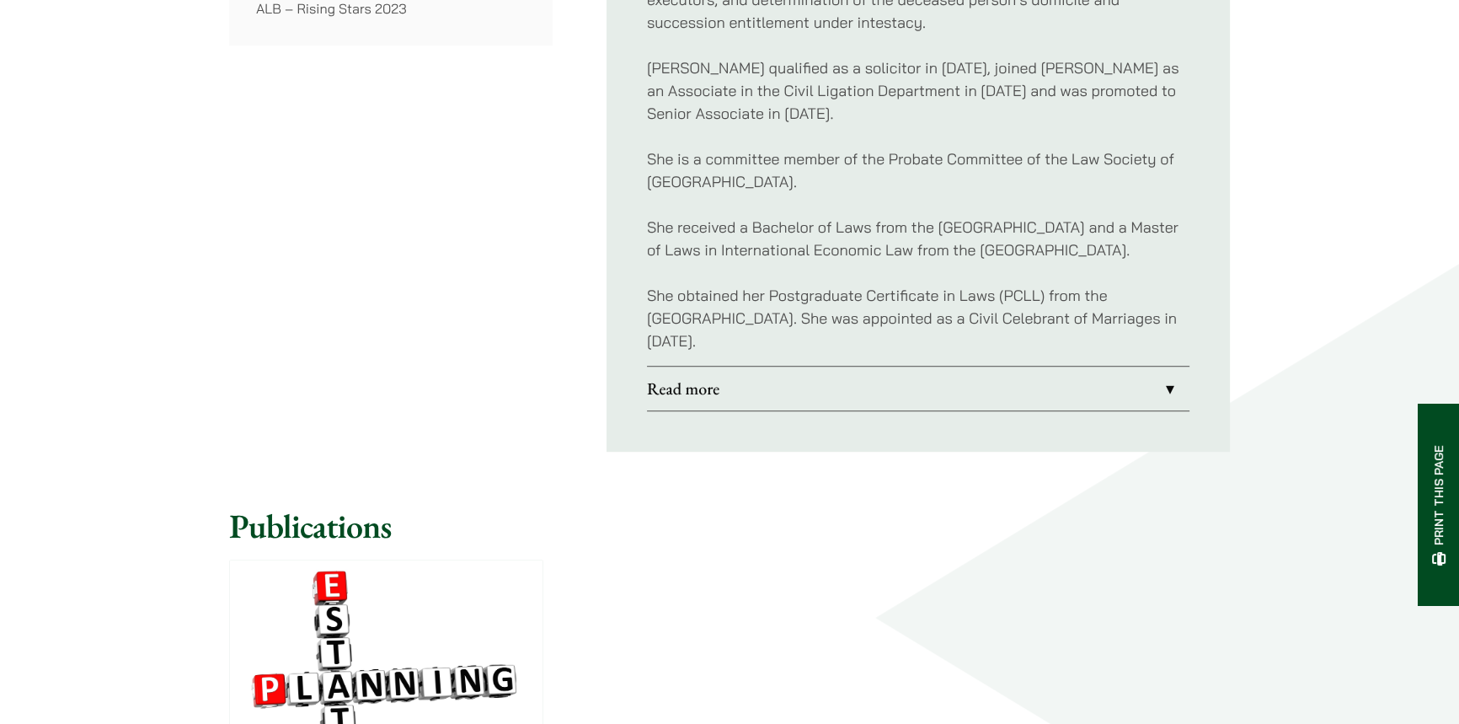
drag, startPoint x: 863, startPoint y: 434, endPoint x: 865, endPoint y: 546, distance: 112.0
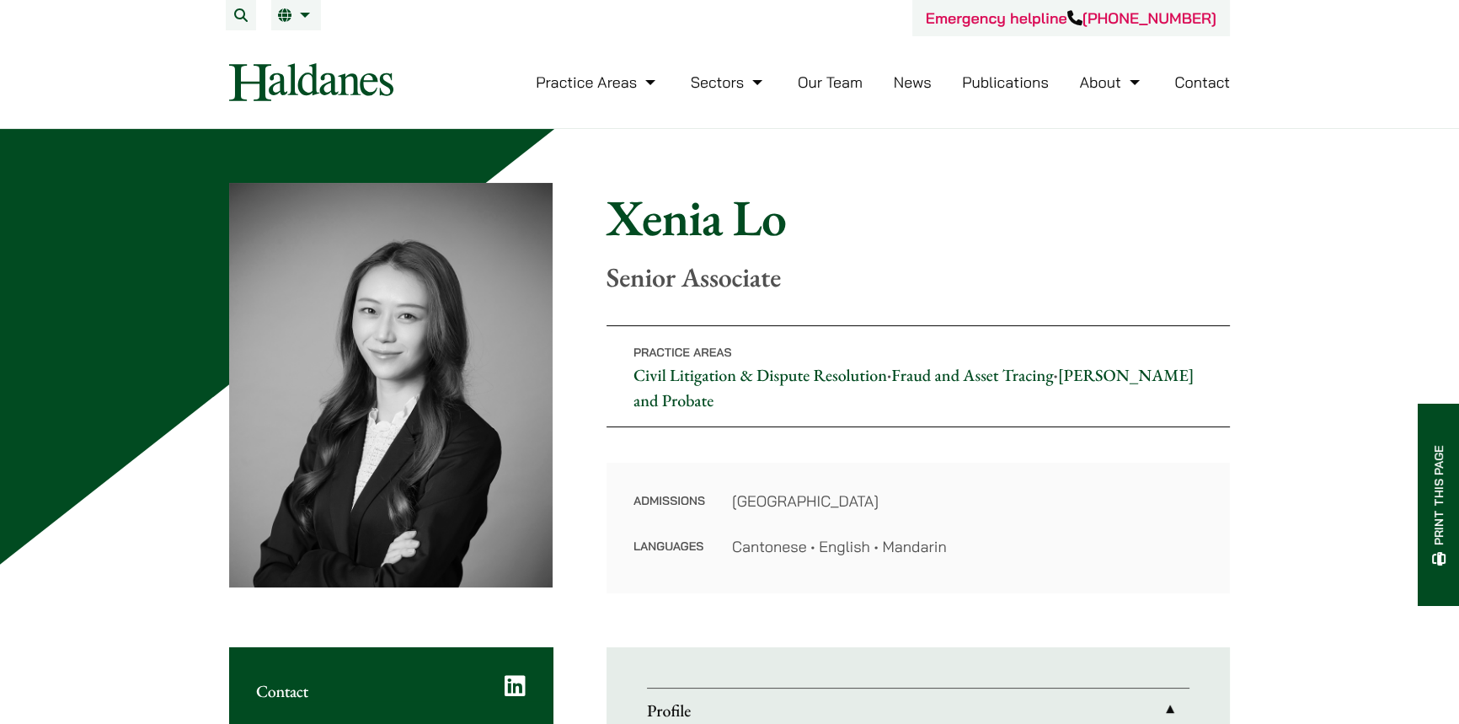
drag, startPoint x: 852, startPoint y: 449, endPoint x: 672, endPoint y: -67, distance: 546.9
